Goal: Find specific page/section: Find specific page/section

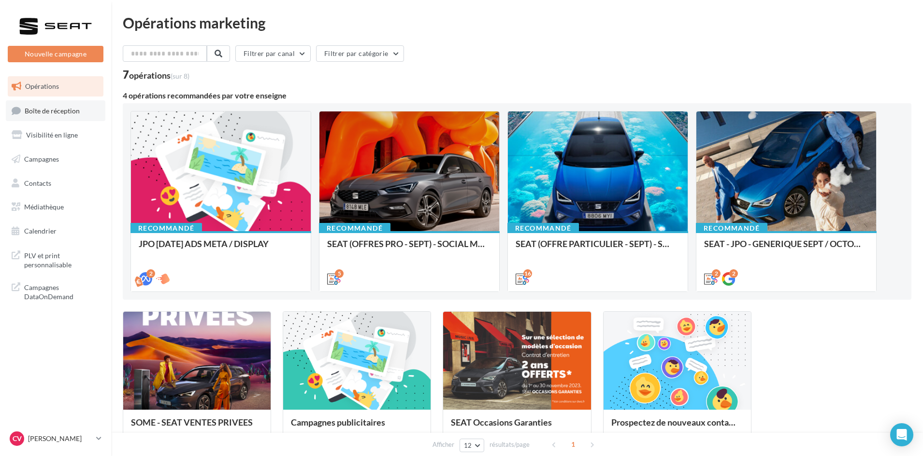
click at [59, 104] on link "Boîte de réception" at bounding box center [56, 110] width 100 height 21
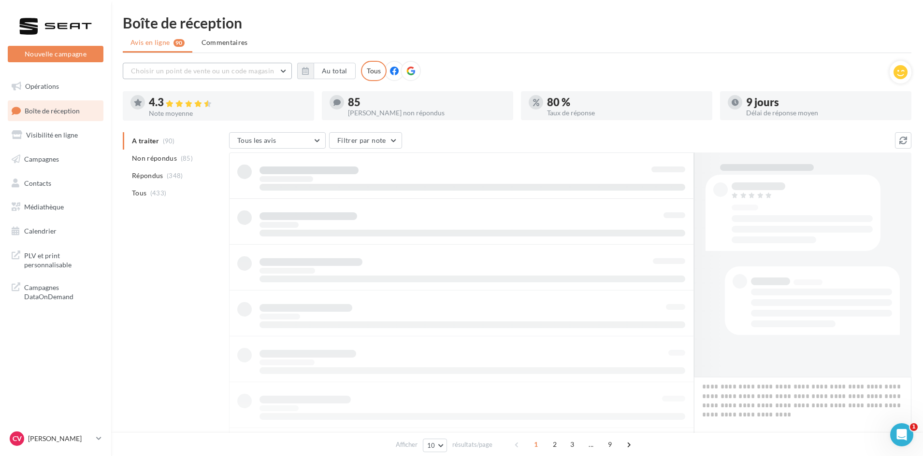
click at [176, 75] on button "Choisir un point de vente ou un code magasin" at bounding box center [207, 71] width 169 height 16
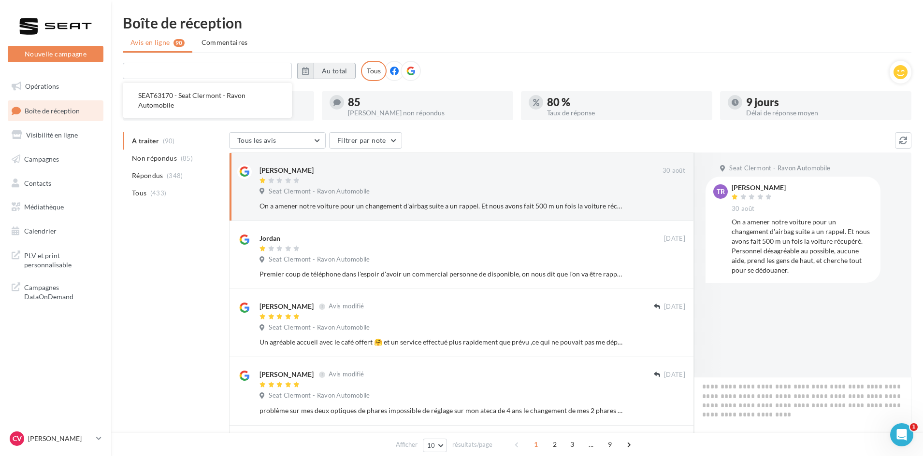
click at [316, 73] on button "Au total" at bounding box center [334, 71] width 42 height 16
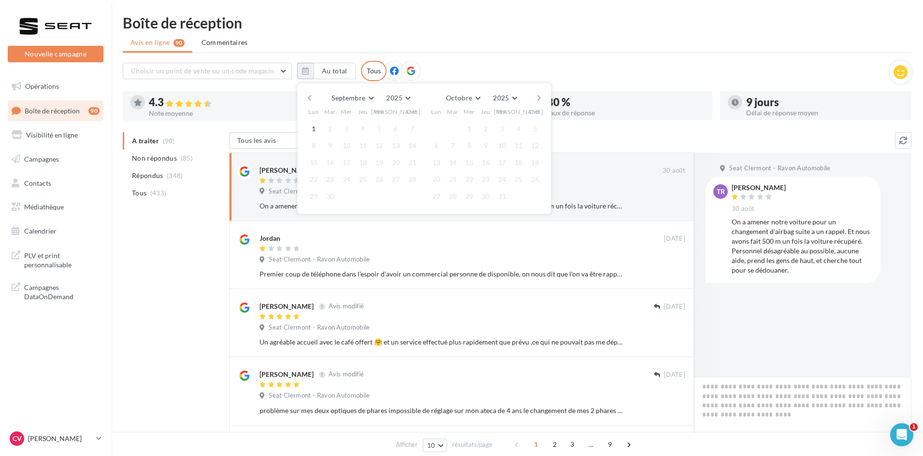
click at [305, 97] on button "button" at bounding box center [309, 98] width 8 height 14
click at [381, 128] on button "1" at bounding box center [379, 129] width 14 height 14
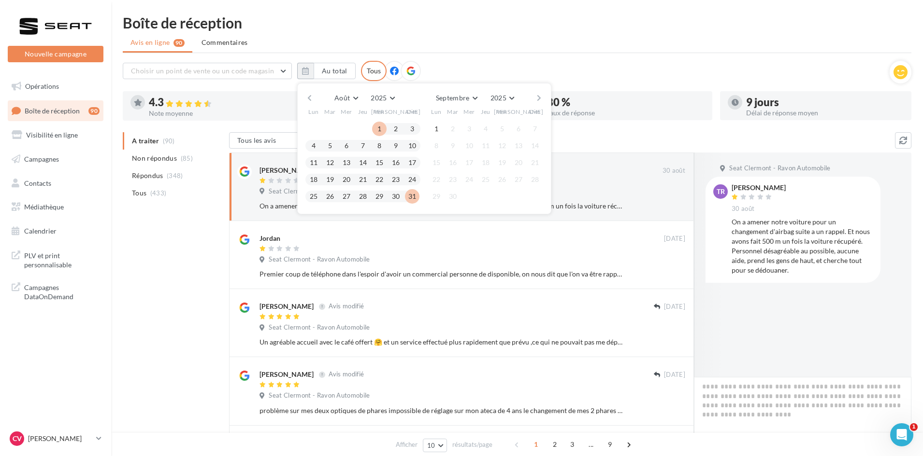
click at [411, 198] on button "31" at bounding box center [412, 196] width 14 height 14
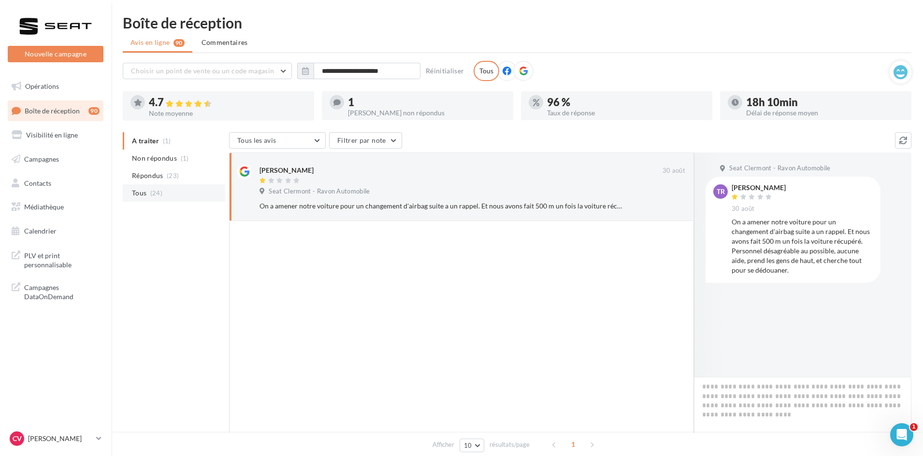
click at [184, 193] on li "Tous (24)" at bounding box center [174, 193] width 102 height 17
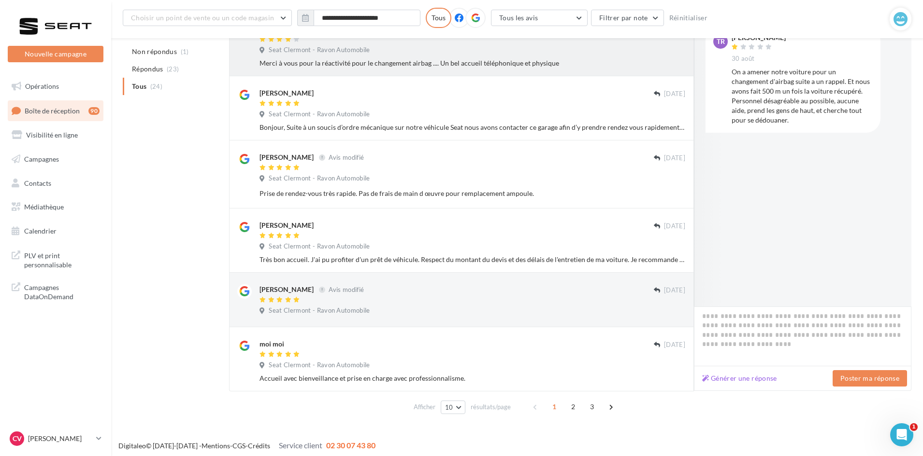
scroll to position [395, 0]
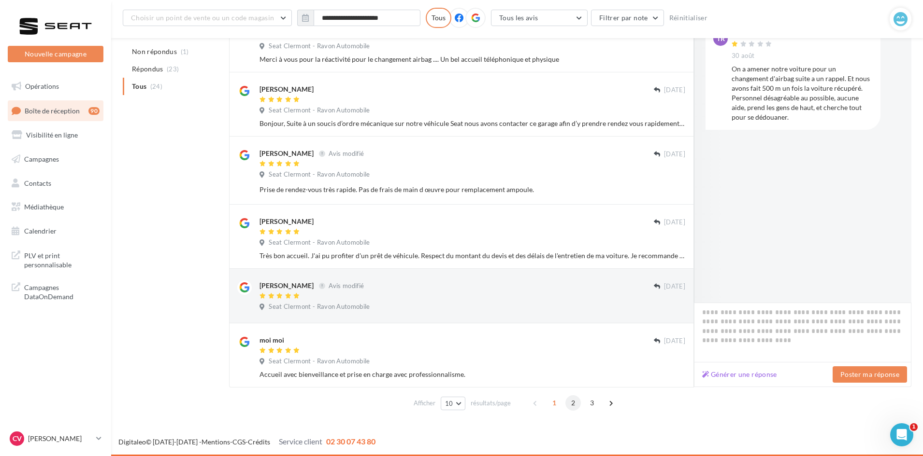
click at [577, 403] on span "2" at bounding box center [572, 403] width 15 height 15
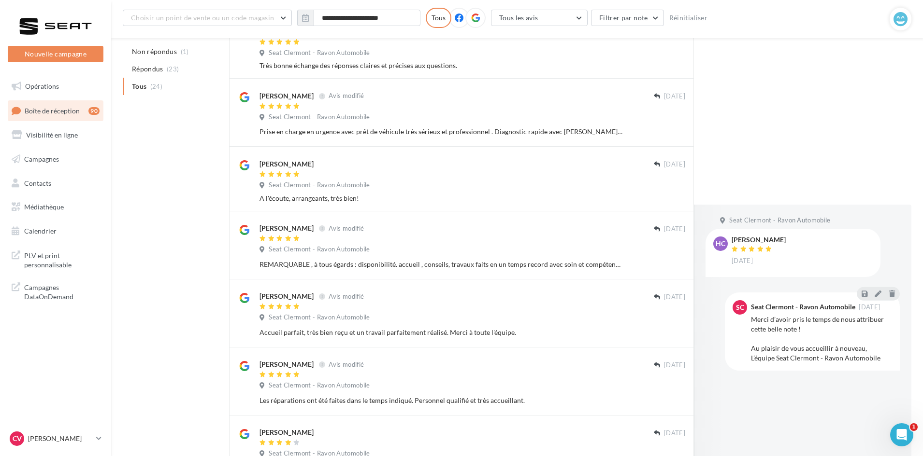
scroll to position [406, 0]
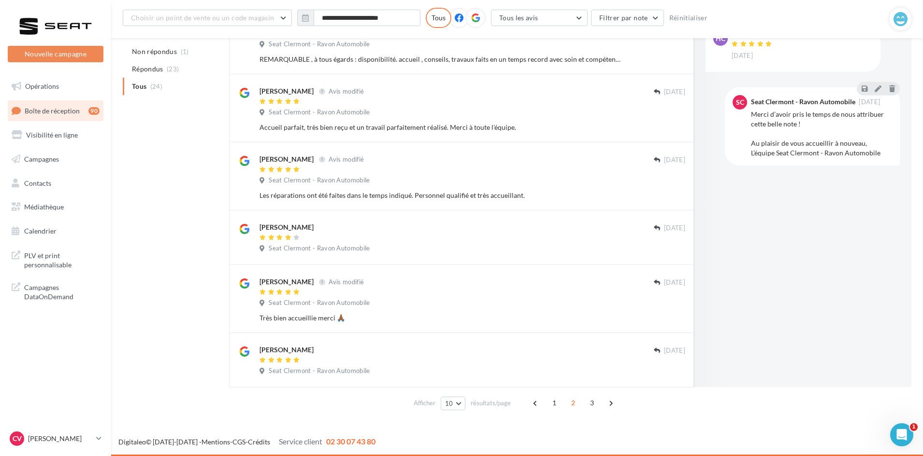
click at [588, 395] on div "Afficher 10 5 10 25 50 résultats/page 1 2 3" at bounding box center [517, 403] width 788 height 23
click at [588, 399] on span "3" at bounding box center [591, 403] width 15 height 15
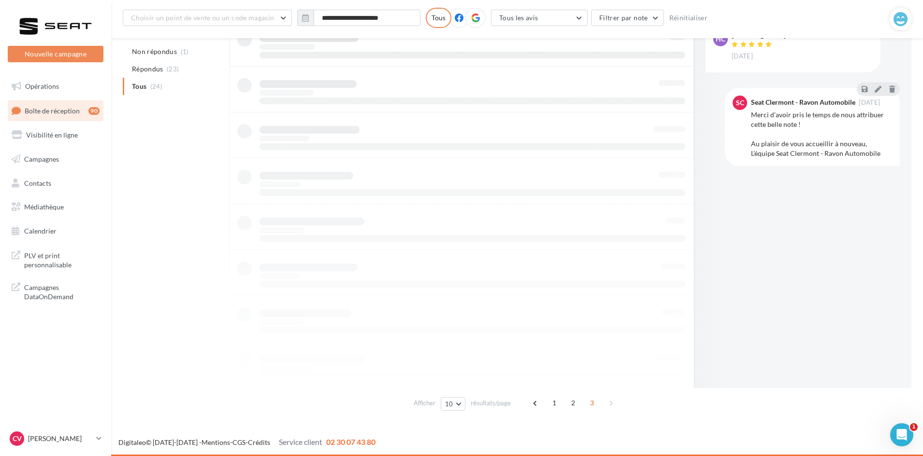
scroll to position [85, 0]
